Goal: Task Accomplishment & Management: Manage account settings

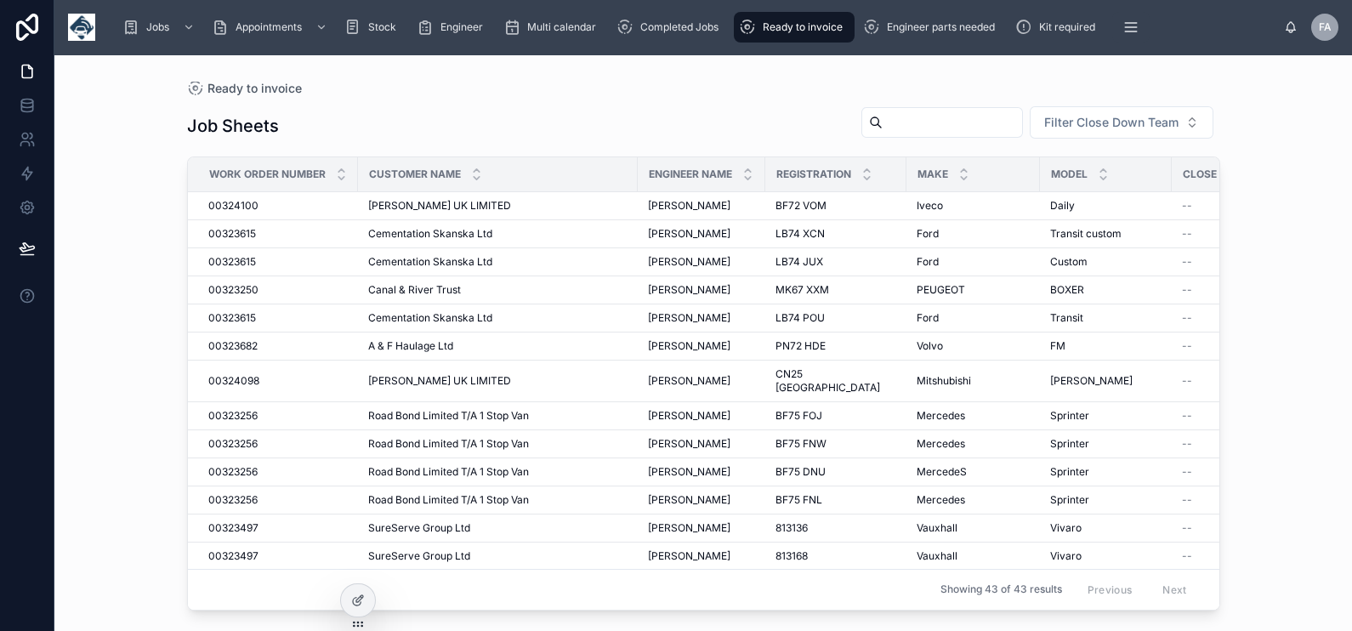
click at [937, 129] on input "text" at bounding box center [952, 123] width 139 height 24
type input "******"
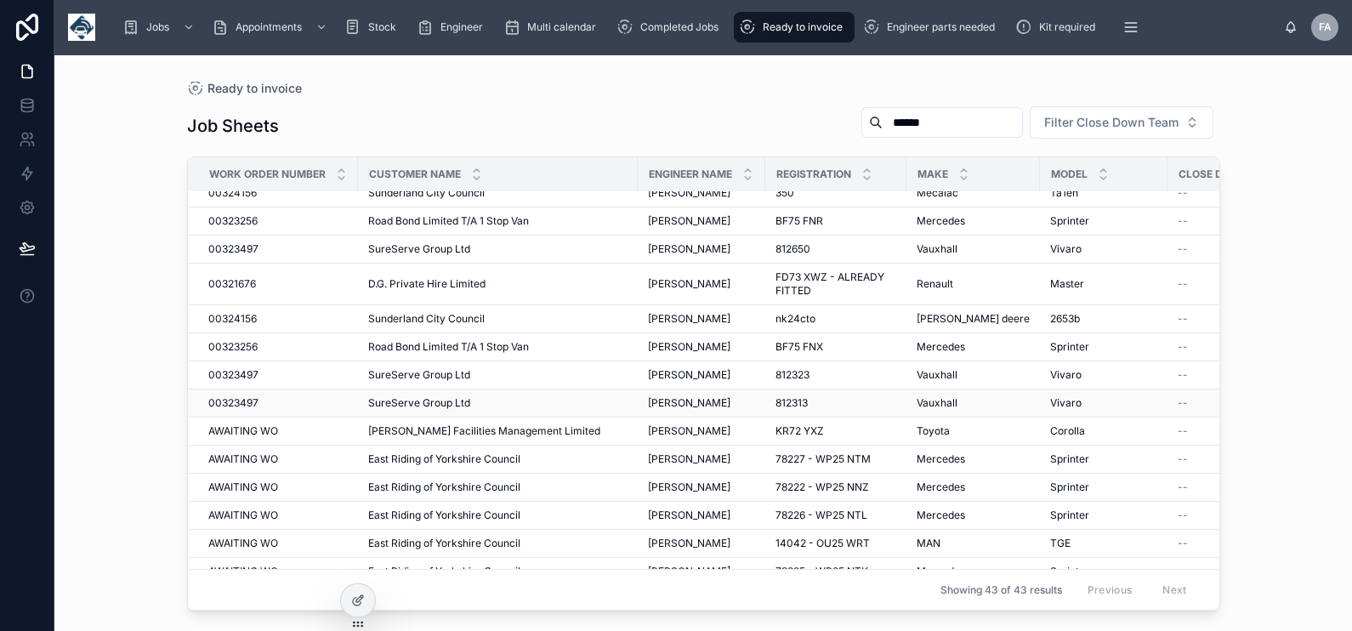
scroll to position [746, 0]
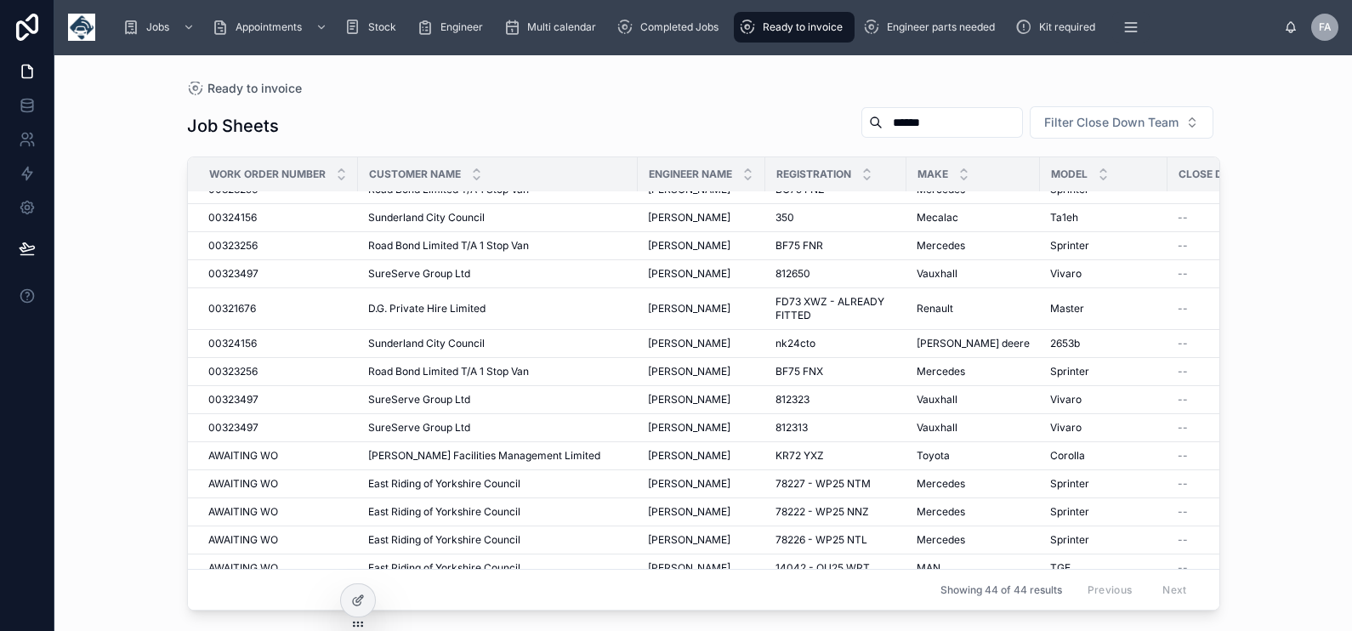
click at [951, 122] on input "******" at bounding box center [952, 123] width 139 height 24
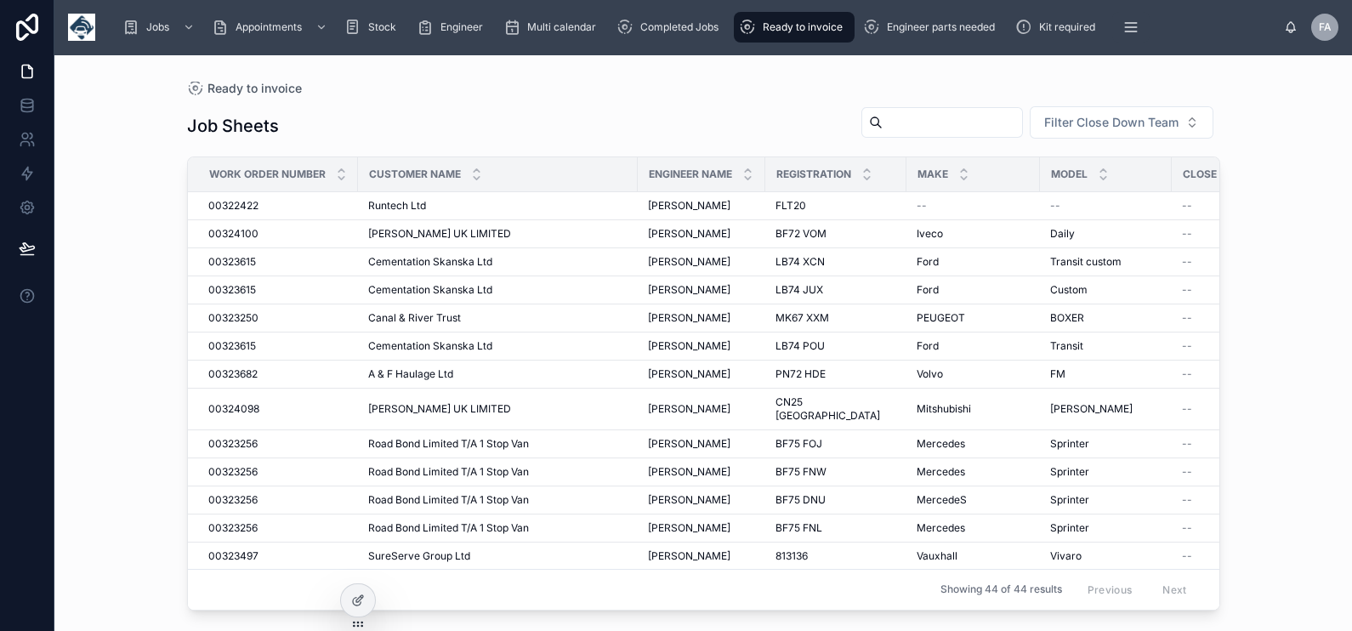
click at [883, 129] on input "text" at bounding box center [952, 123] width 139 height 24
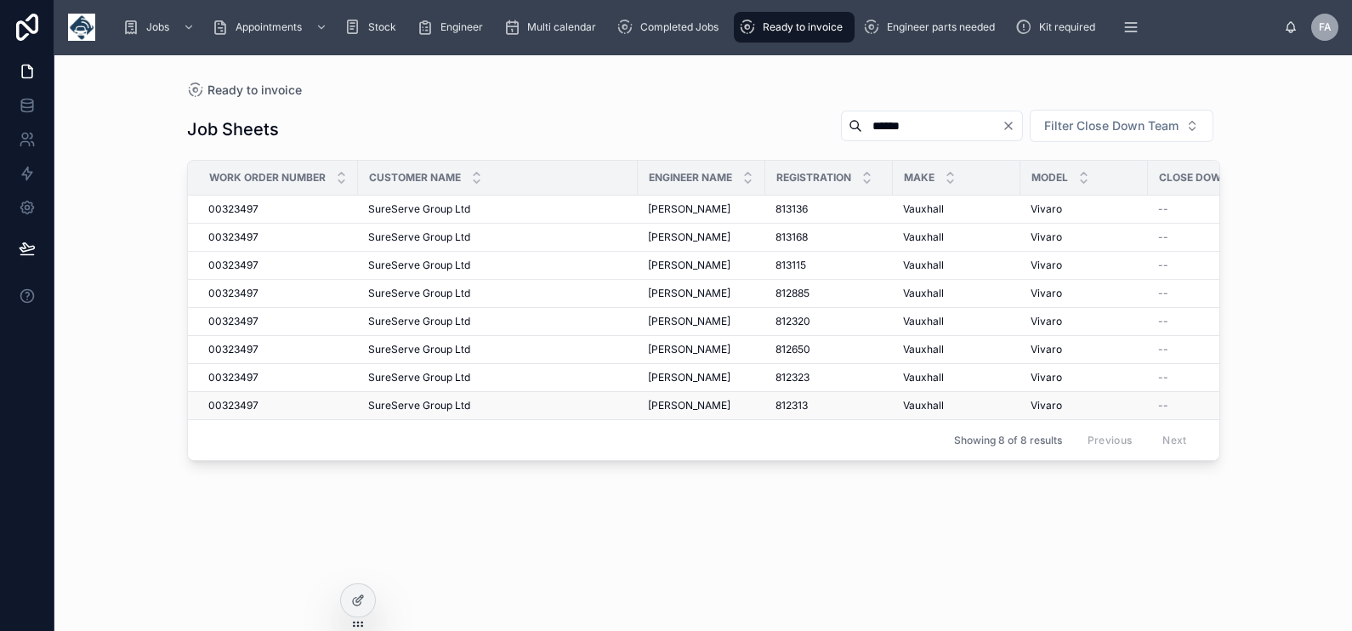
type input "******"
drag, startPoint x: 249, startPoint y: 256, endPoint x: 234, endPoint y: 264, distance: 17.5
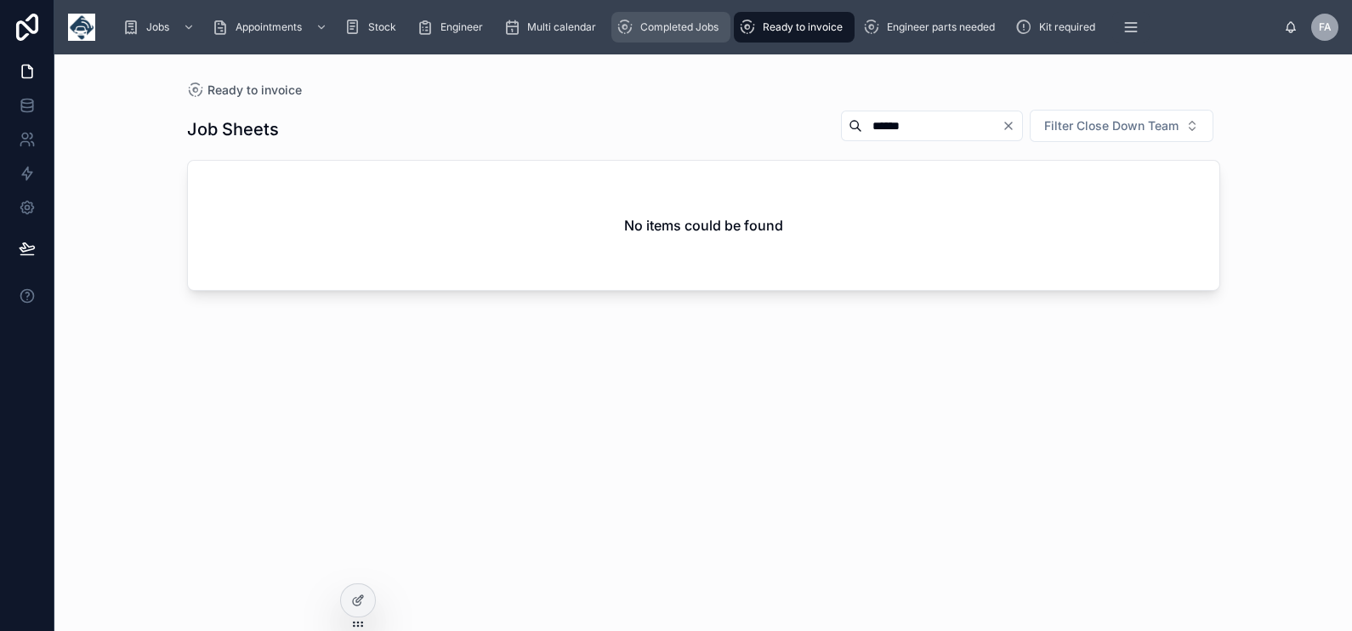
click at [636, 26] on div "Completed Jobs" at bounding box center [670, 27] width 109 height 27
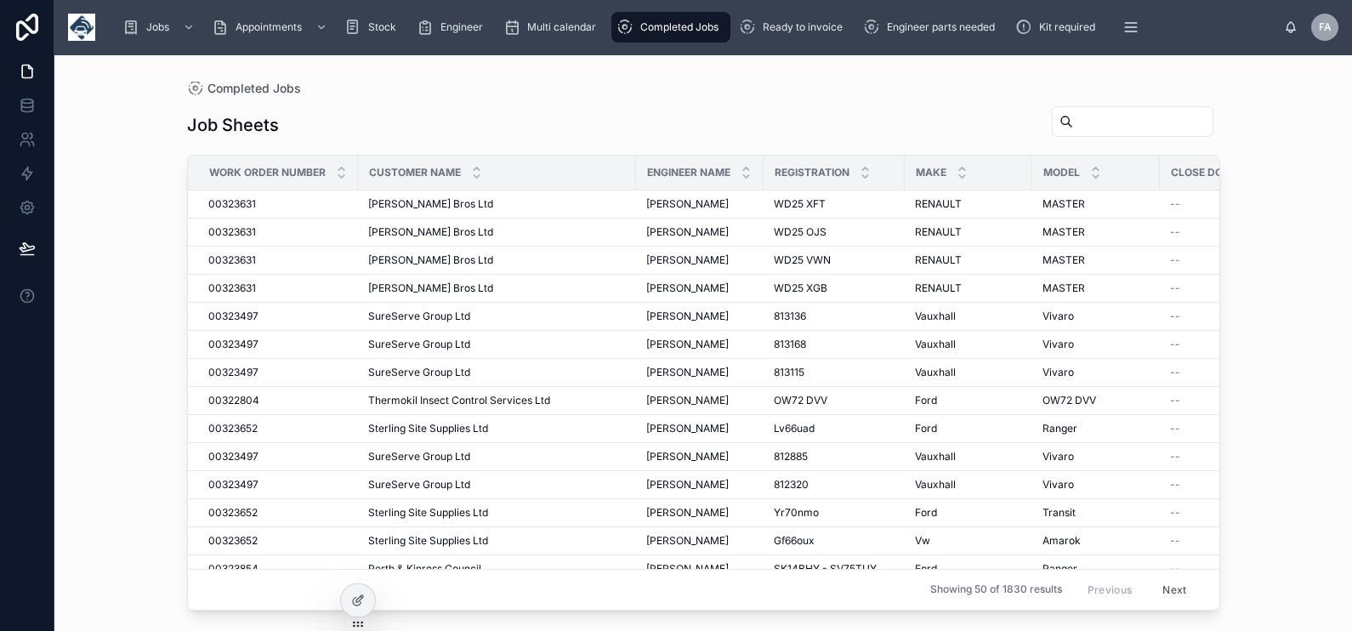
click at [713, 30] on span "Completed Jobs" at bounding box center [679, 27] width 78 height 14
click at [811, 25] on span "Ready to invoice" at bounding box center [803, 27] width 80 height 14
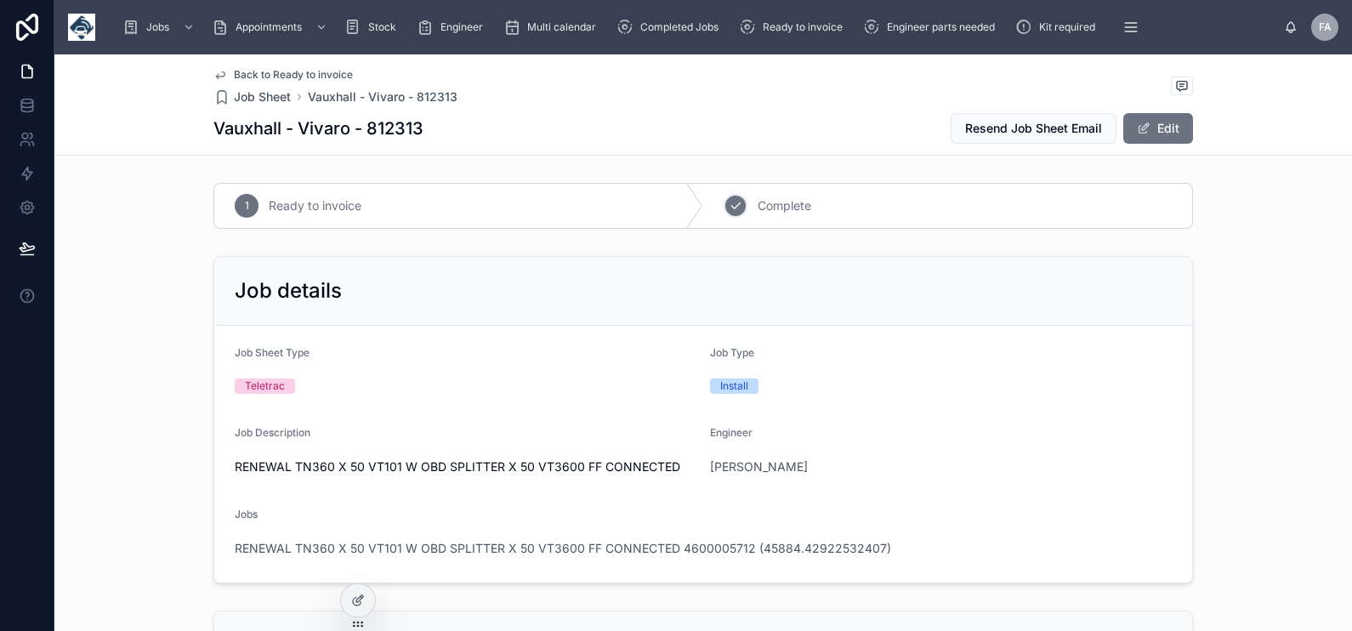
click at [731, 211] on icon at bounding box center [736, 206] width 14 height 14
click at [391, 545] on span "RENEWAL TN360 X 50 VT101 W OBD SPLITTER X 50 VT3600 FF CONNECTED 4600005712 (45…" at bounding box center [563, 548] width 656 height 17
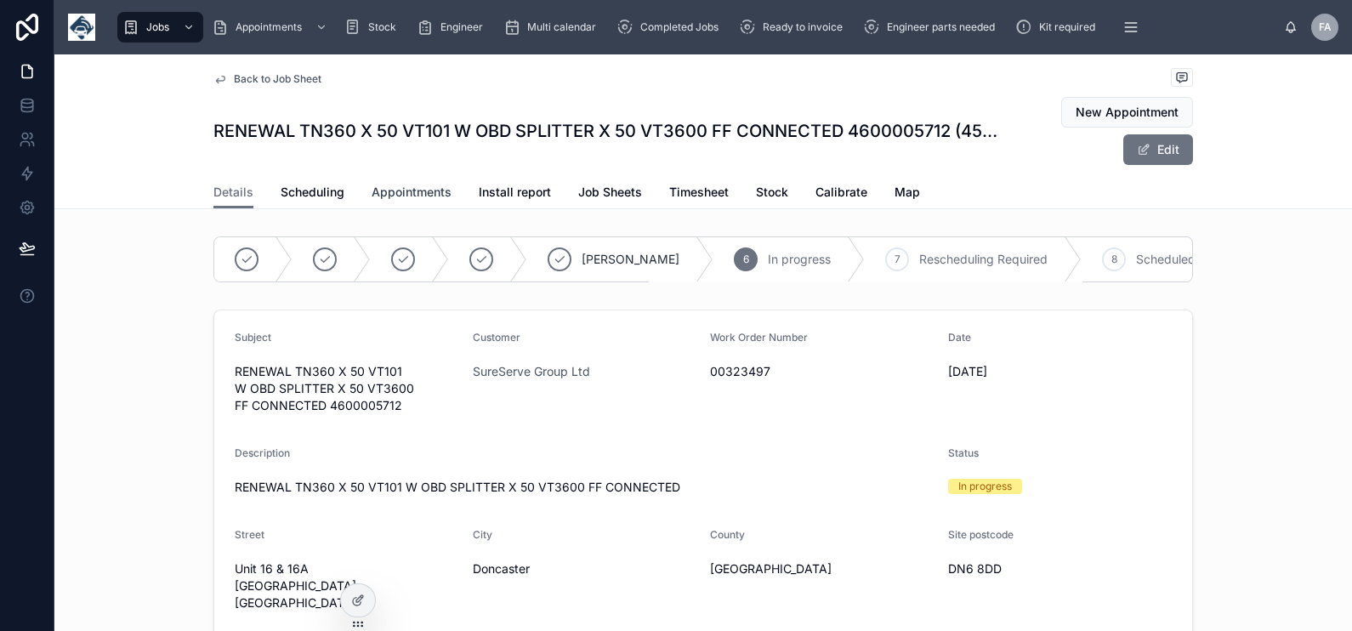
click at [387, 189] on span "Appointments" at bounding box center [412, 192] width 80 height 17
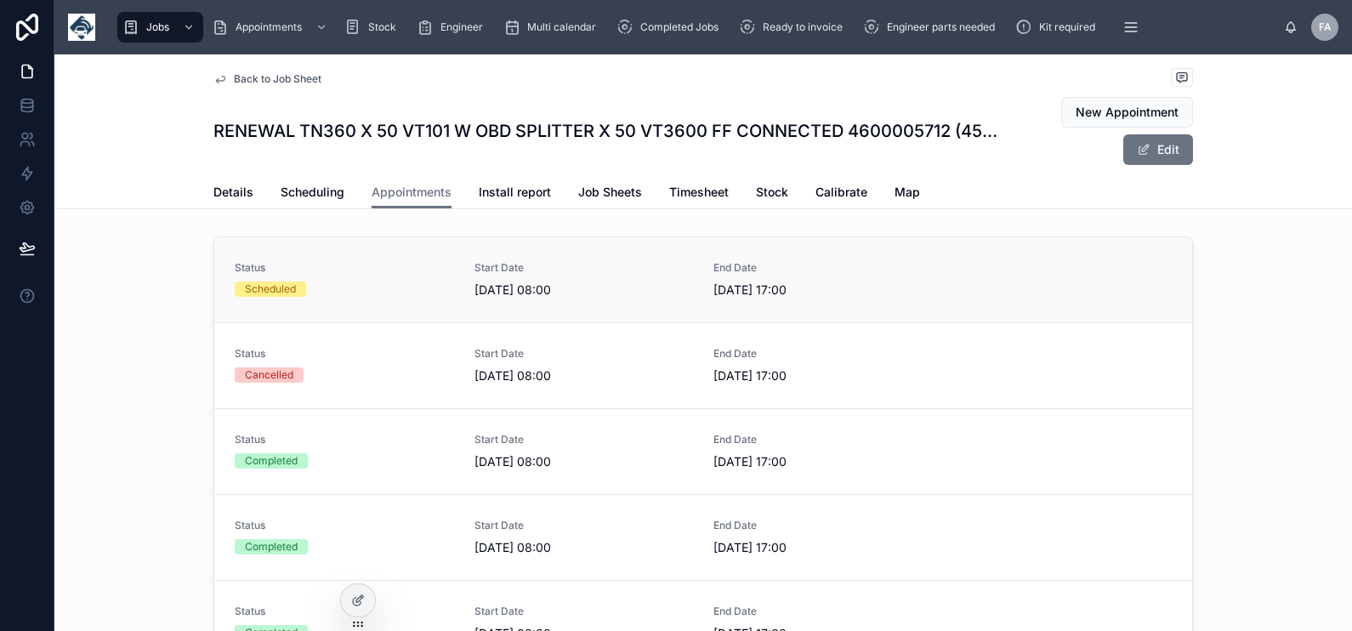
click at [281, 287] on div "Scheduled" at bounding box center [270, 288] width 51 height 15
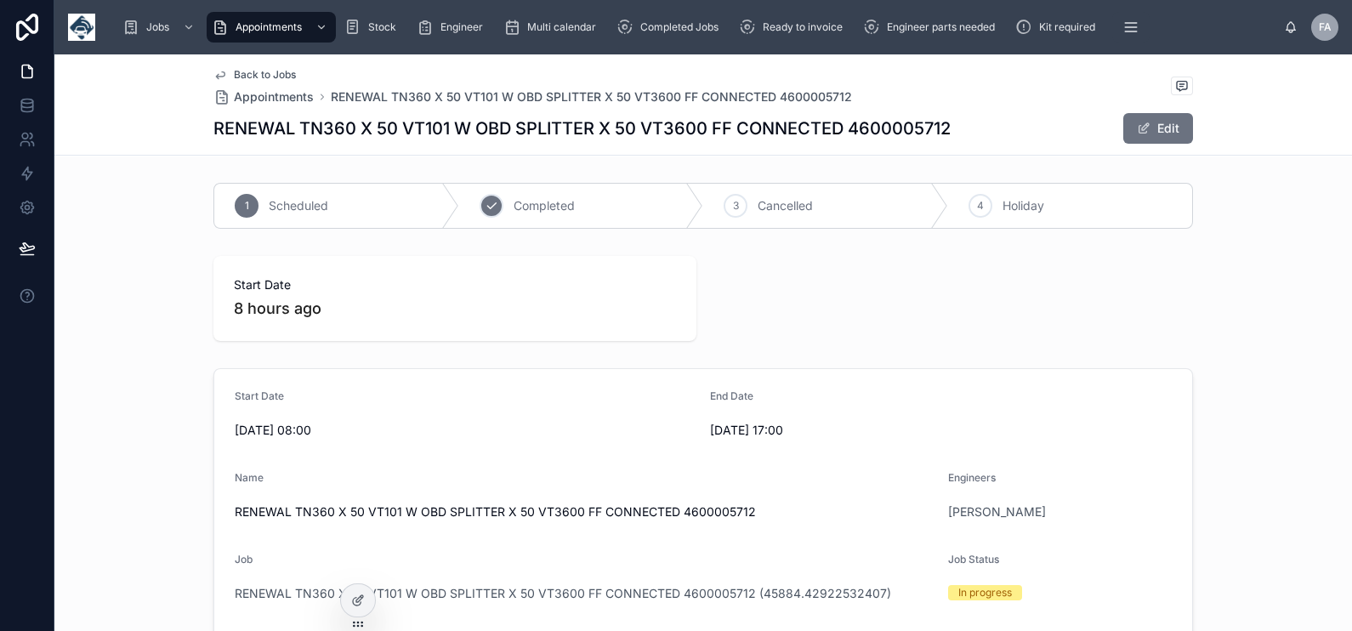
click at [486, 205] on icon at bounding box center [492, 206] width 14 height 14
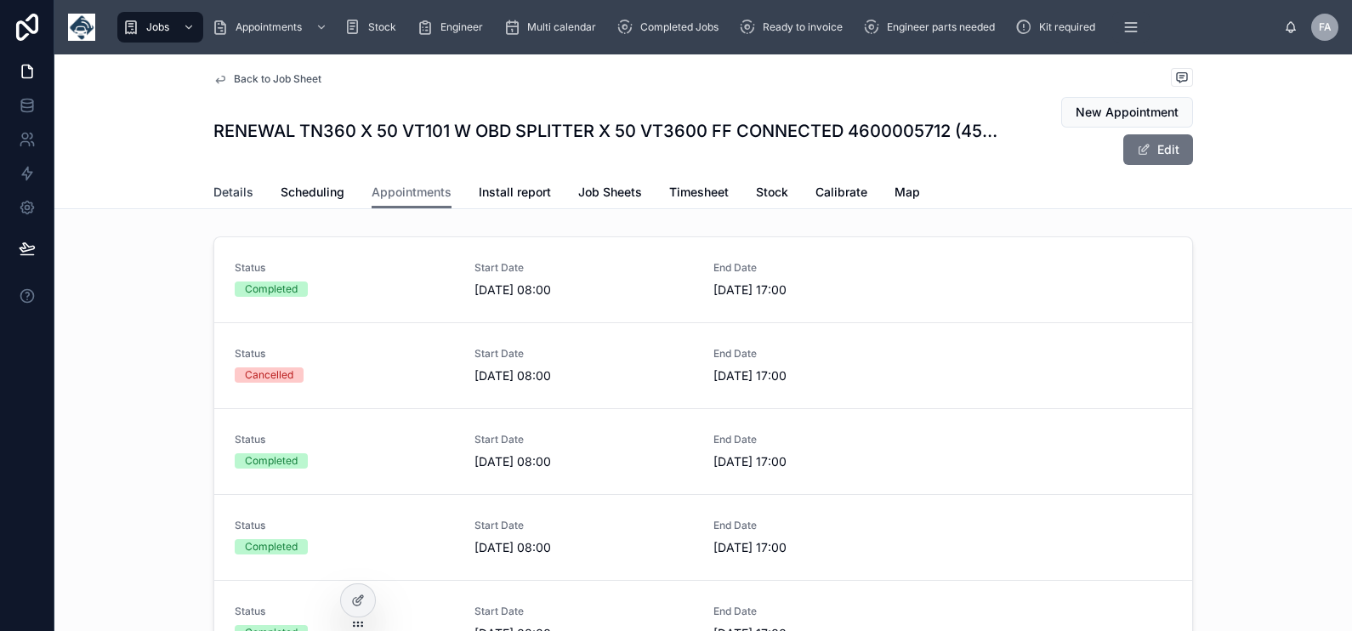
click at [236, 189] on span "Details" at bounding box center [233, 192] width 40 height 17
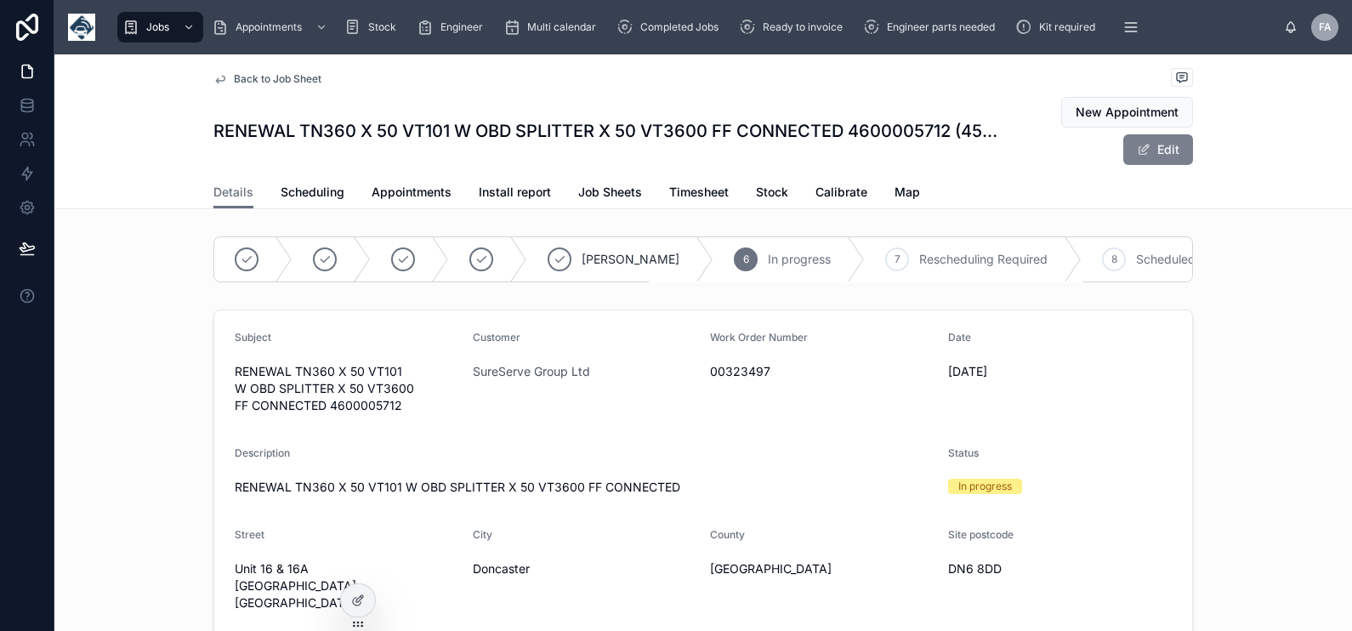
click at [1156, 151] on button "Edit" at bounding box center [1158, 149] width 70 height 31
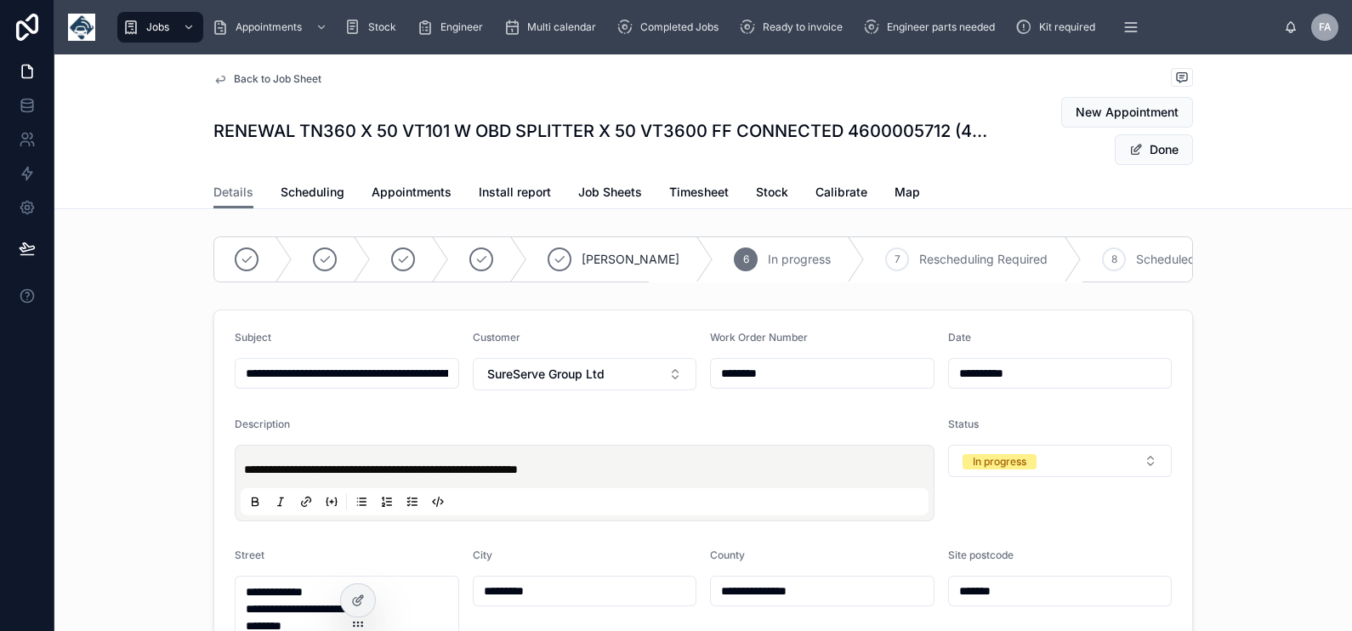
click at [244, 475] on span "**********" at bounding box center [381, 469] width 274 height 12
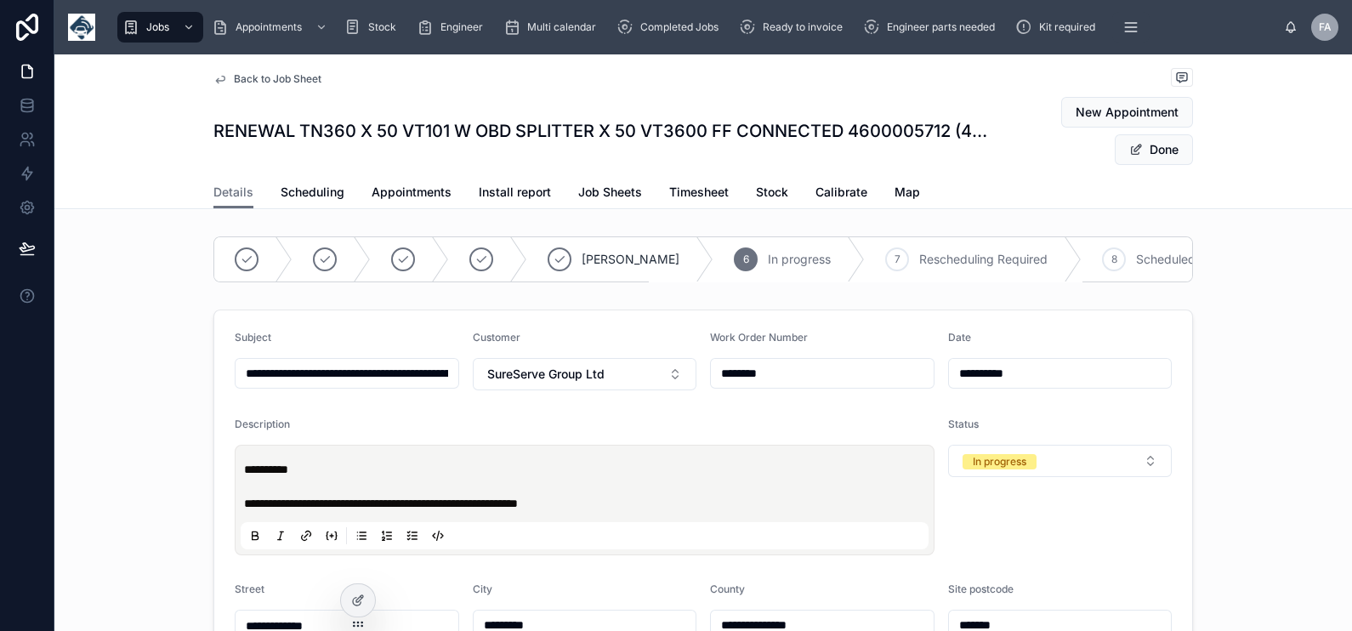
click at [246, 476] on p "**********" at bounding box center [588, 469] width 688 height 17
click at [1128, 151] on span "Done" at bounding box center [1154, 149] width 78 height 31
click at [1162, 150] on button "Done" at bounding box center [1154, 149] width 78 height 31
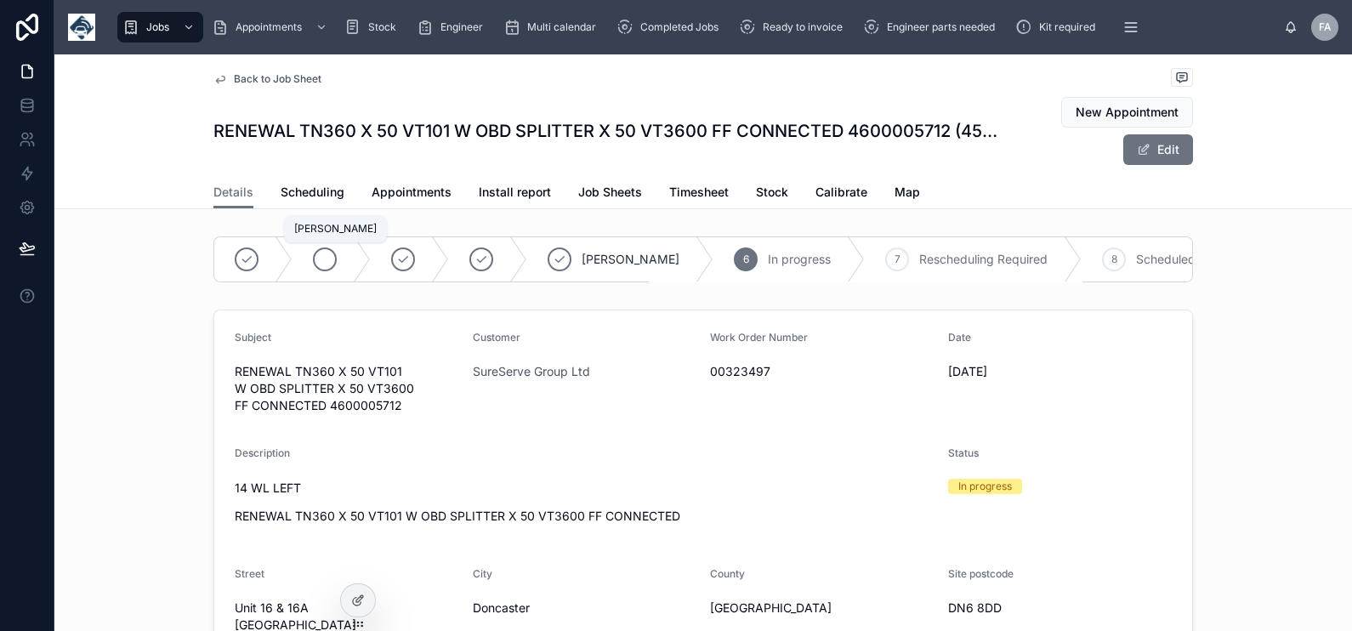
click at [320, 255] on icon at bounding box center [325, 260] width 14 height 14
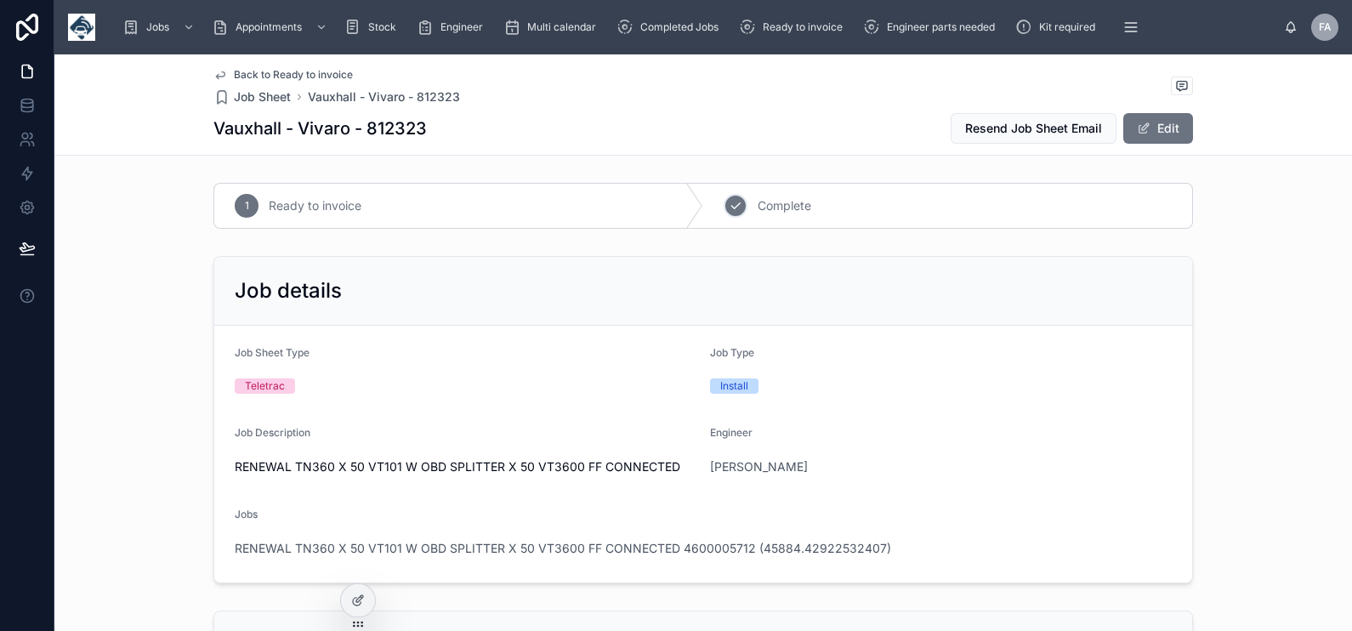
click at [729, 211] on icon at bounding box center [736, 206] width 14 height 14
click at [735, 217] on div "2 Complete" at bounding box center [947, 206] width 489 height 44
click at [729, 213] on div "2" at bounding box center [736, 206] width 24 height 24
click at [729, 199] on icon at bounding box center [736, 206] width 14 height 14
click at [731, 203] on icon at bounding box center [735, 206] width 9 height 6
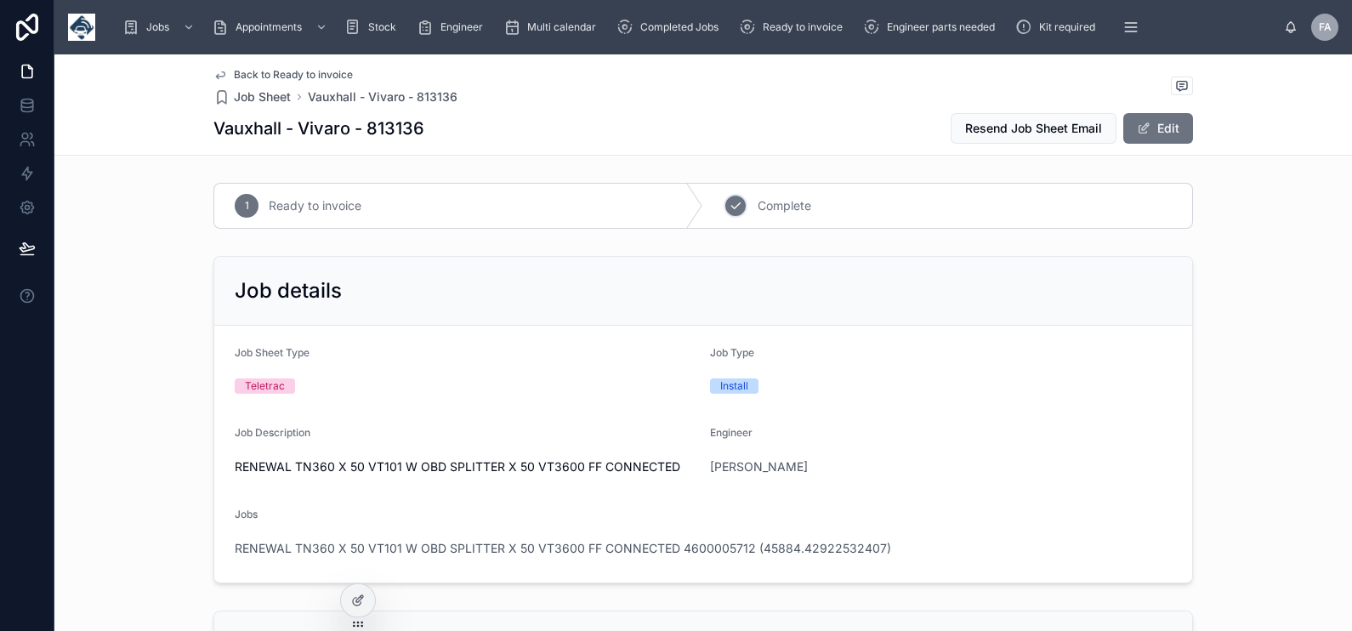
click at [727, 213] on div "2" at bounding box center [736, 206] width 24 height 24
click at [732, 207] on icon at bounding box center [736, 206] width 14 height 14
